Goal: Task Accomplishment & Management: Complete application form

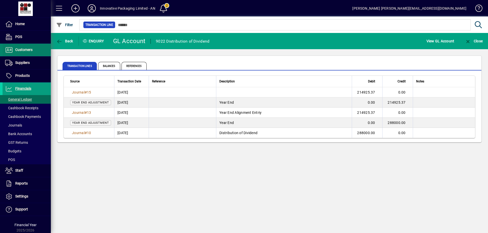
click at [25, 51] on span "Customers" at bounding box center [23, 50] width 17 height 4
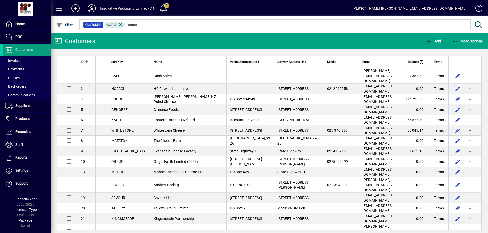
click at [164, 7] on span at bounding box center [163, 8] width 12 height 12
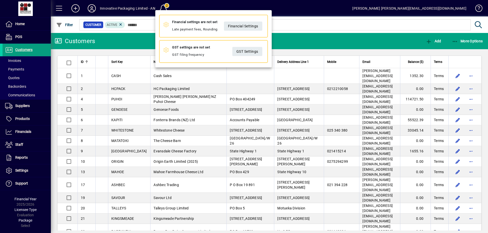
click at [90, 8] on div at bounding box center [244, 116] width 488 height 233
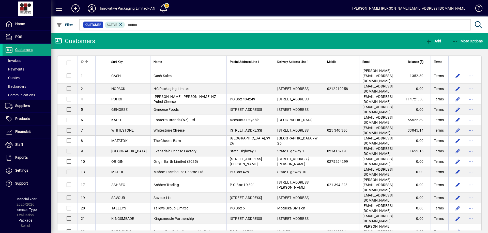
click at [91, 9] on icon at bounding box center [92, 8] width 10 height 8
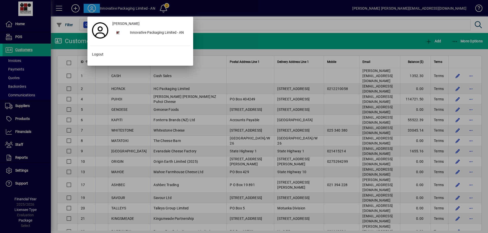
click at [75, 9] on div at bounding box center [244, 116] width 488 height 233
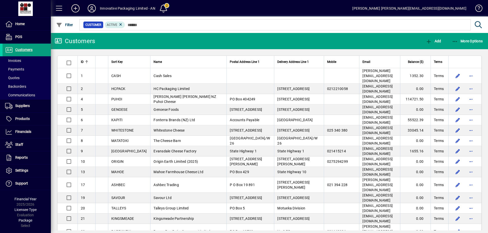
click at [75, 9] on icon at bounding box center [75, 8] width 10 height 8
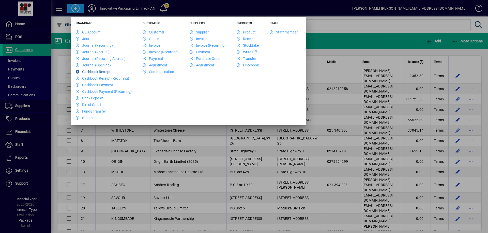
click at [105, 72] on link "Cashbook Receipt" at bounding box center [93, 72] width 35 height 4
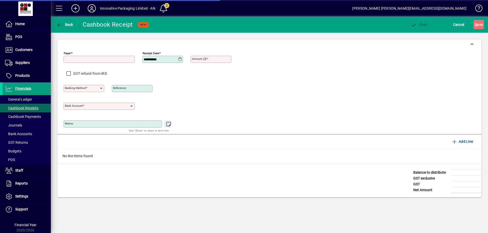
type input "**********"
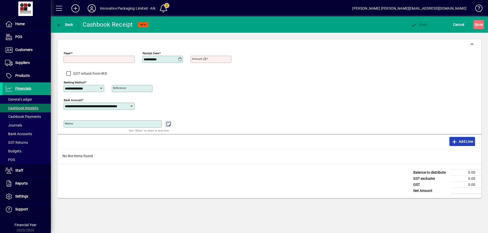
click at [460, 142] on span "Add Line" at bounding box center [462, 142] width 22 height 8
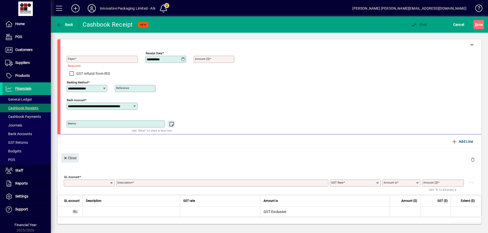
type input "**********"
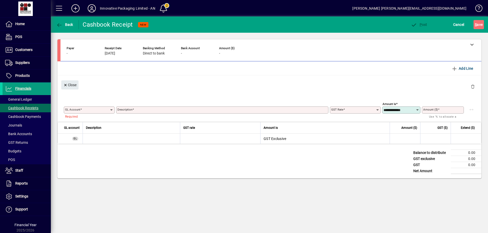
click at [417, 109] on icon at bounding box center [417, 110] width 4 height 4
click at [111, 110] on icon at bounding box center [111, 110] width 4 height 4
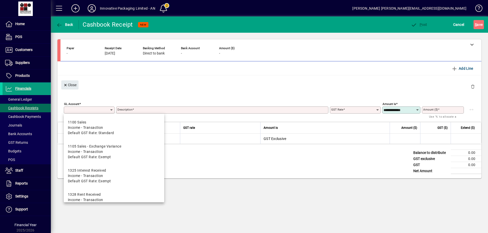
click at [117, 84] on div "Close" at bounding box center [269, 84] width 424 height 19
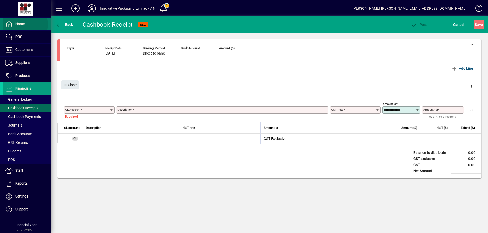
click at [20, 25] on span "Home" at bounding box center [19, 24] width 9 height 4
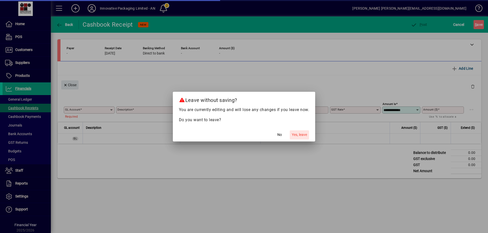
click at [300, 135] on span "Yes, leave" at bounding box center [299, 134] width 15 height 5
